Goal: Find contact information: Find contact information

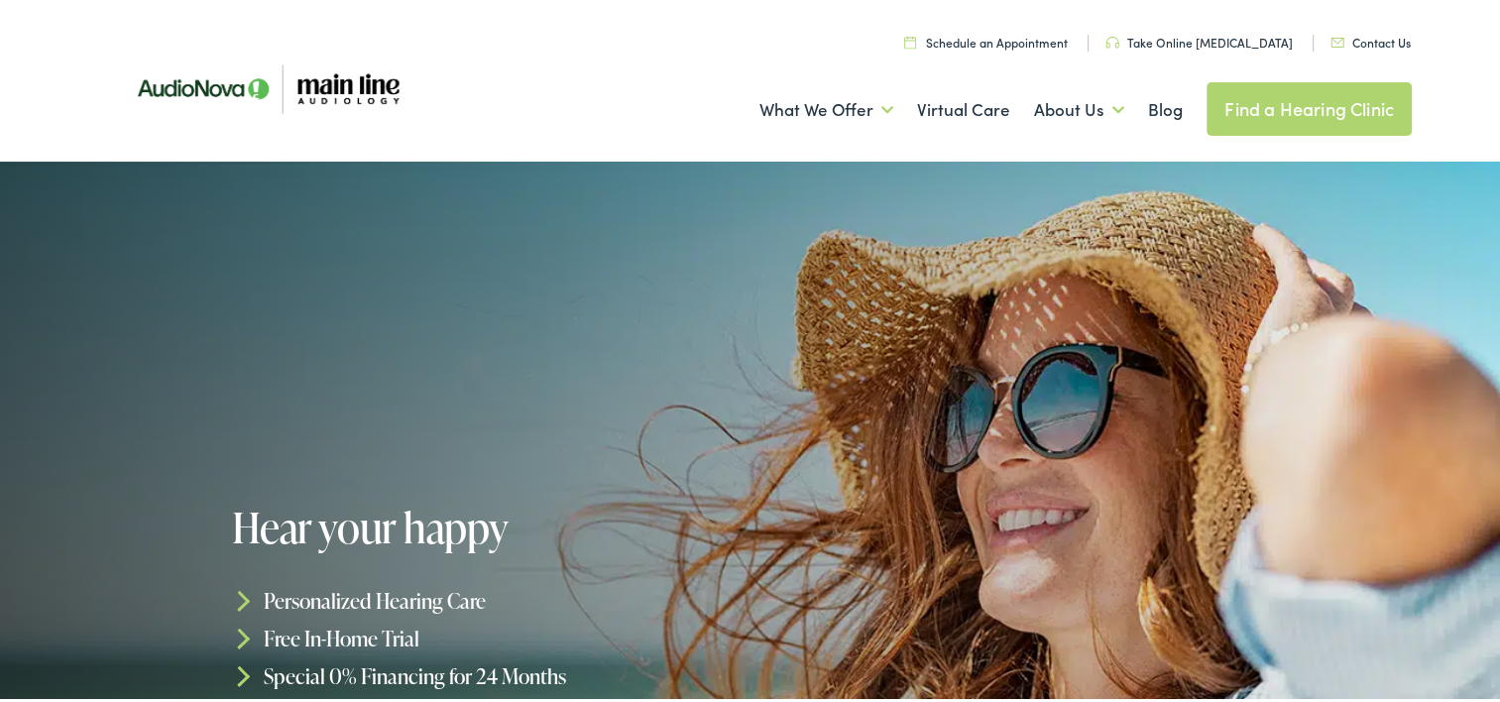
click at [819, 570] on div at bounding box center [750, 555] width 1500 height 793
click at [1362, 44] on link "Contact Us" at bounding box center [1371, 39] width 80 height 17
